Goal: Register for event/course

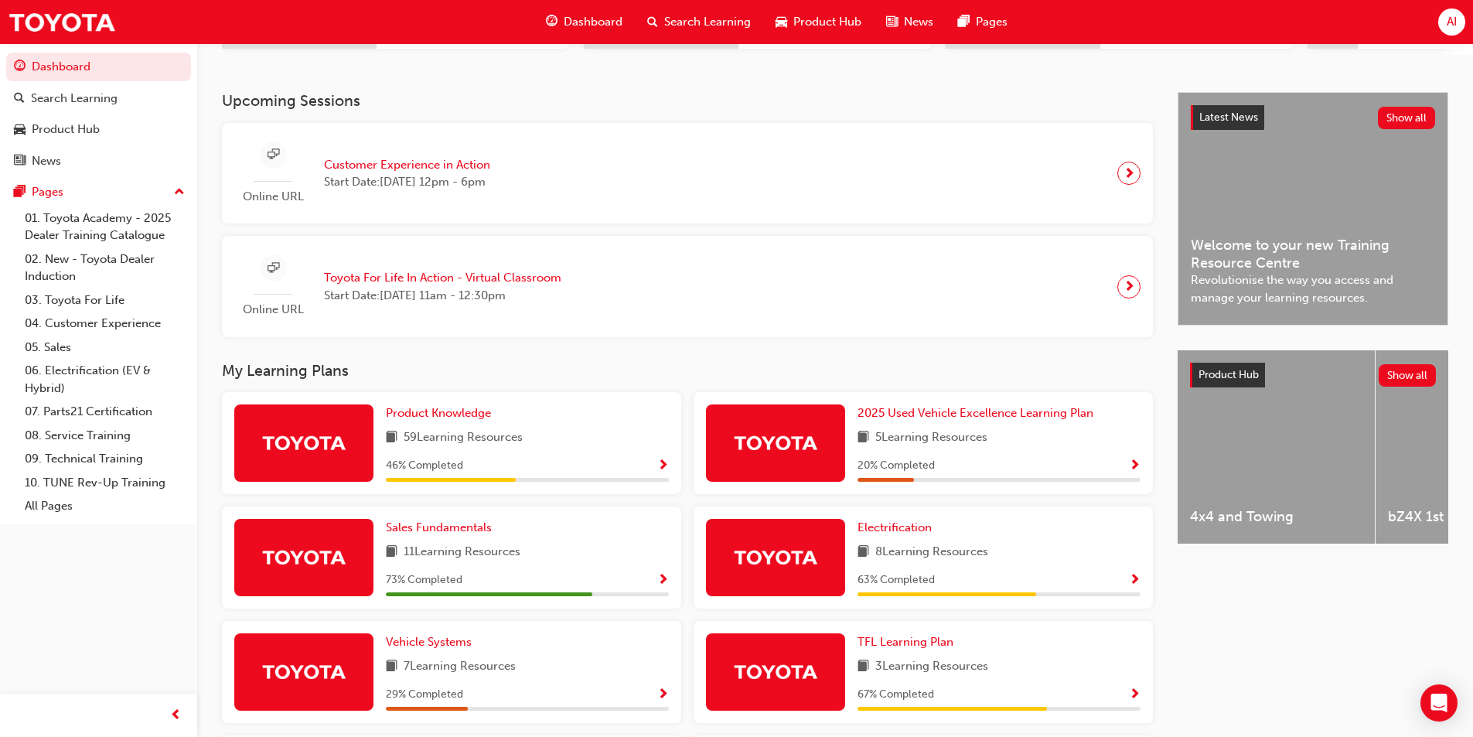
scroll to position [57, 0]
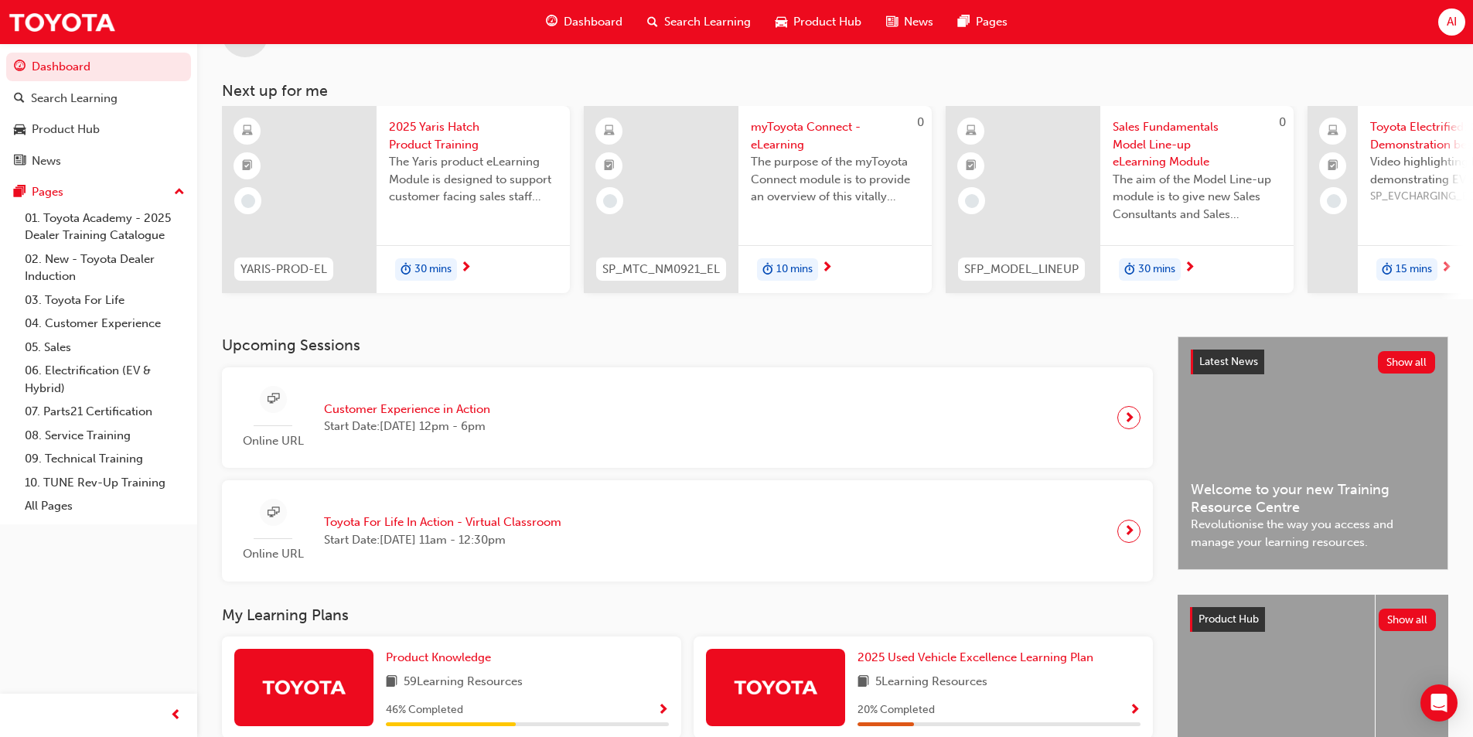
click at [468, 404] on div "Online URL Customer Experience in Action Start Date: [DATE] 12pm - 6pm" at bounding box center [368, 418] width 268 height 64
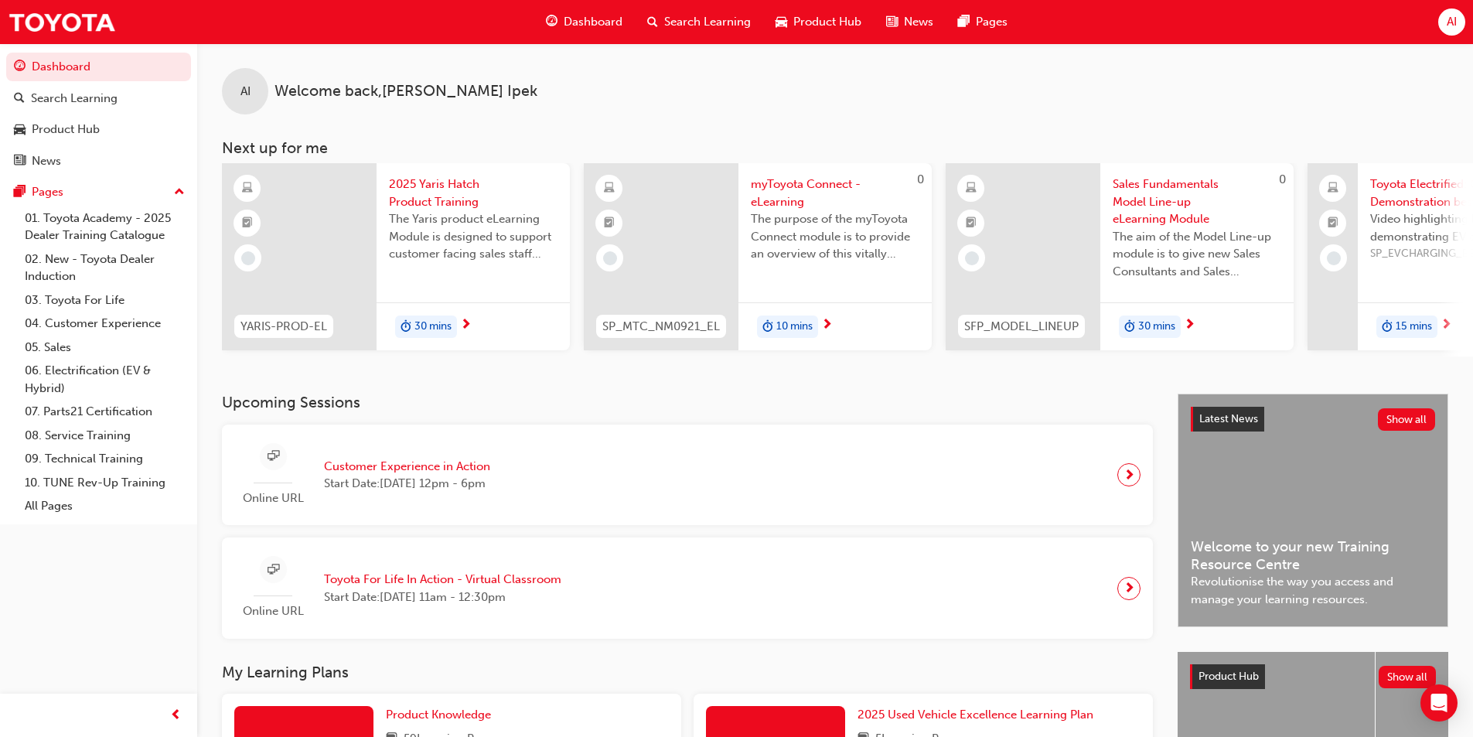
click at [481, 589] on span "Toyota For Life In Action - Virtual Classroom" at bounding box center [442, 580] width 237 height 18
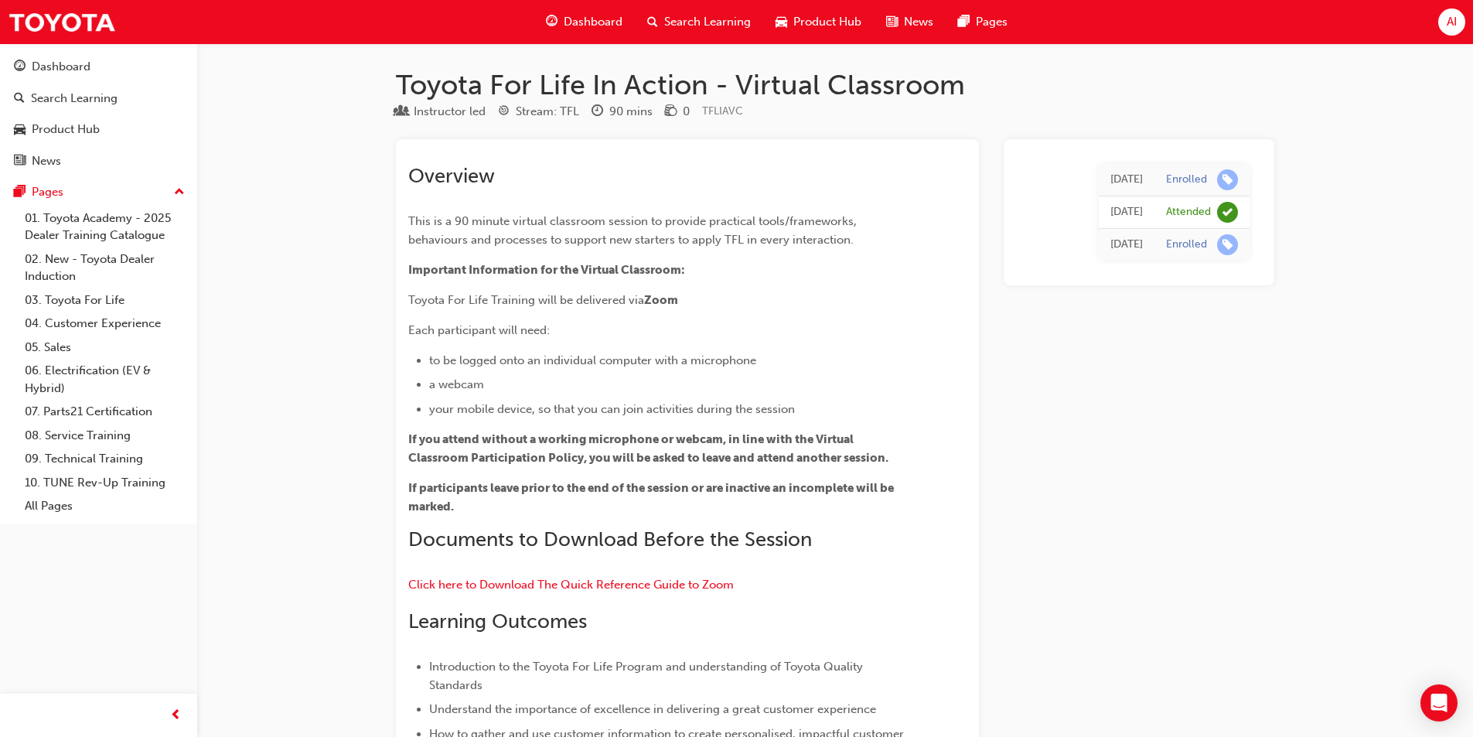
click at [571, 17] on span "Dashboard" at bounding box center [593, 22] width 59 height 18
